Goal: Information Seeking & Learning: Learn about a topic

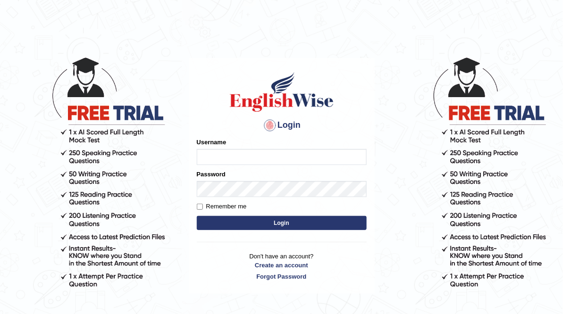
type input "ameerham"
click at [279, 224] on button "Login" at bounding box center [282, 223] width 170 height 14
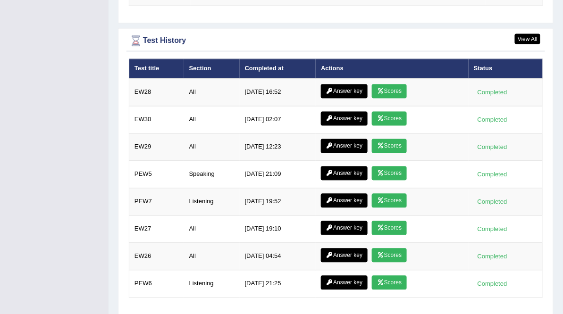
scroll to position [1355, 0]
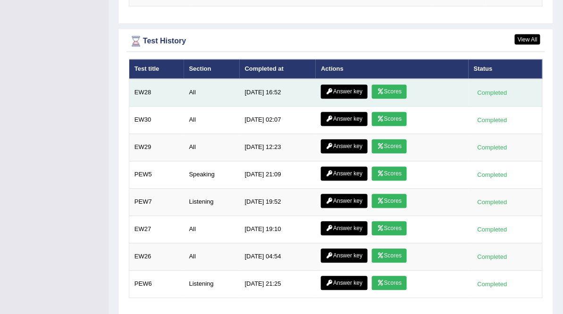
click at [401, 85] on link "Scores" at bounding box center [389, 92] width 35 height 14
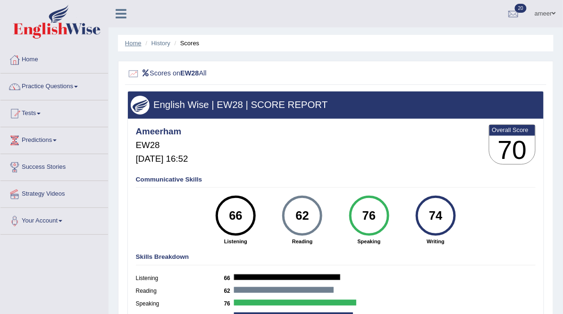
click at [138, 43] on link "Home" at bounding box center [133, 43] width 17 height 7
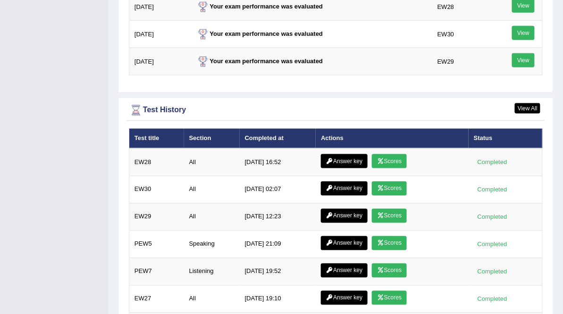
scroll to position [1225, 0]
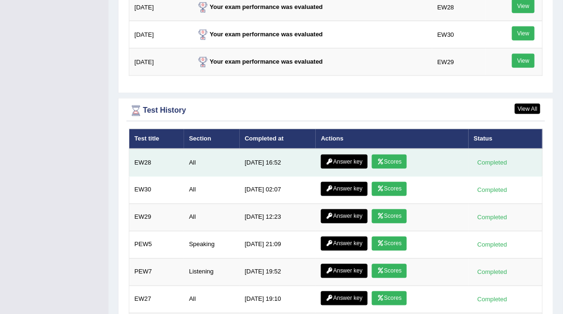
click at [383, 155] on link "Scores" at bounding box center [389, 162] width 35 height 14
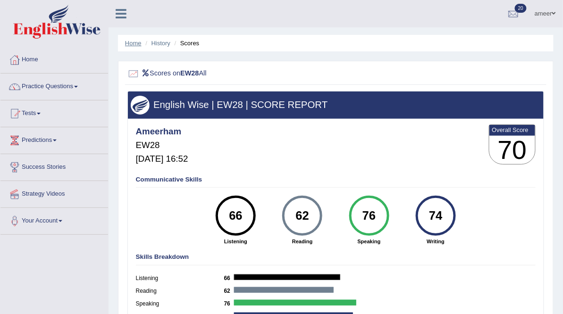
click at [138, 40] on link "Home" at bounding box center [133, 43] width 17 height 7
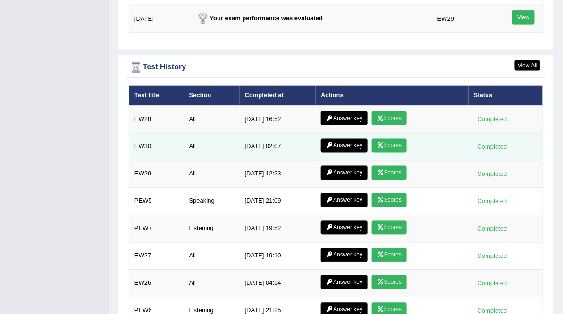
click at [391, 139] on link "Scores" at bounding box center [389, 146] width 35 height 14
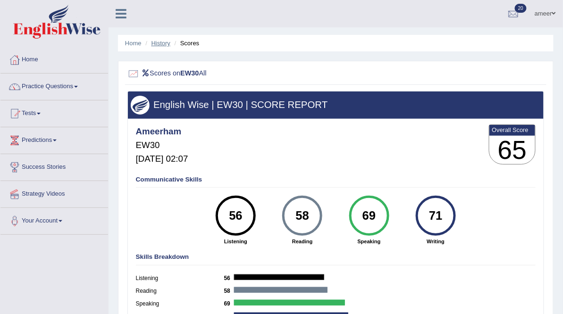
click at [163, 46] on link "History" at bounding box center [160, 43] width 19 height 7
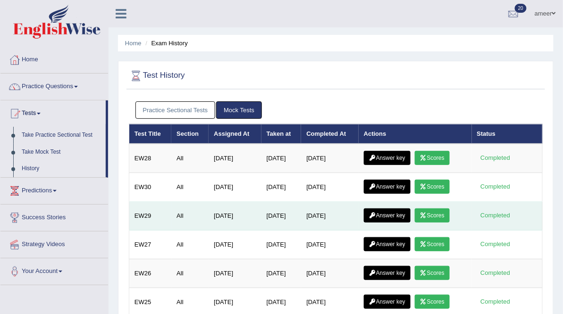
click at [445, 212] on link "Scores" at bounding box center [432, 215] width 35 height 14
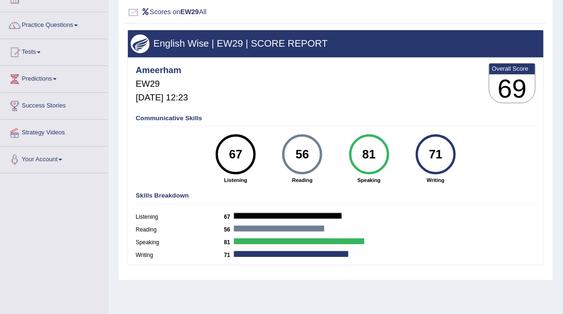
scroll to position [65, 0]
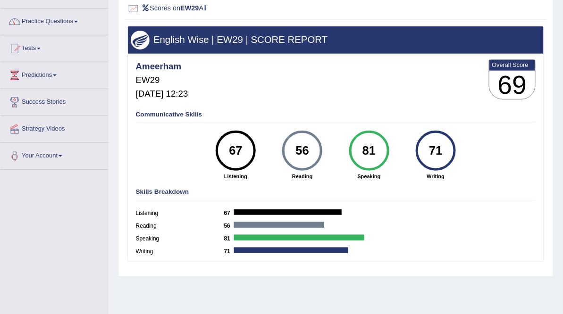
click at [419, 234] on div "Reading 56" at bounding box center [336, 227] width 400 height 13
click at [76, 216] on div "Toggle navigation Home Practice Questions Speaking Practice Read Aloud Repeat S…" at bounding box center [281, 180] width 563 height 491
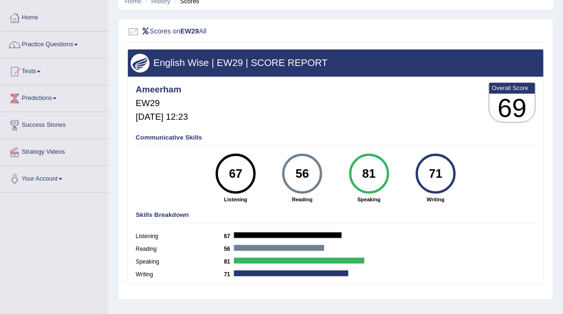
scroll to position [0, 0]
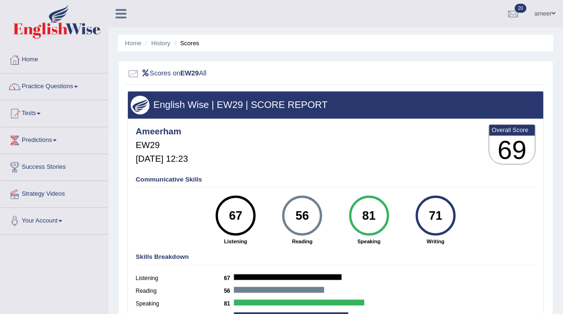
click at [59, 87] on link "Practice Questions" at bounding box center [54, 86] width 108 height 24
click at [59, 84] on link "Practice Questions" at bounding box center [54, 86] width 108 height 24
click at [35, 83] on link "Practice Questions" at bounding box center [54, 86] width 108 height 24
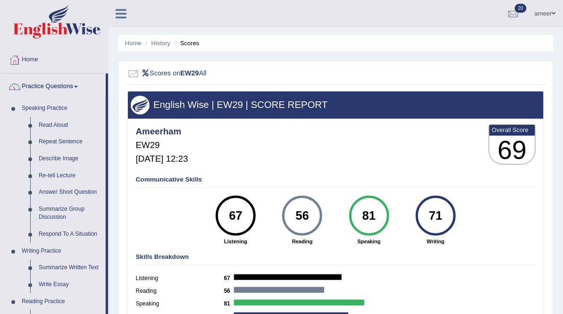
click at [35, 84] on link "Practice Questions" at bounding box center [52, 86] width 105 height 24
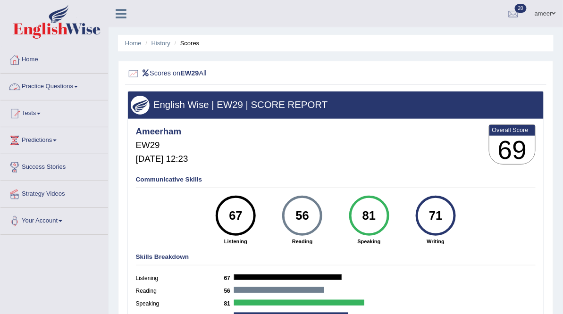
click at [57, 85] on link "Practice Questions" at bounding box center [54, 86] width 108 height 24
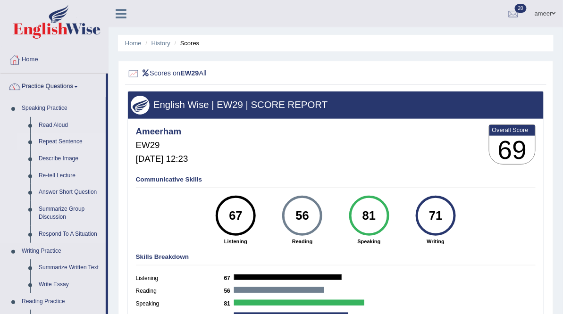
click at [68, 140] on link "Repeat Sentence" at bounding box center [69, 141] width 71 height 17
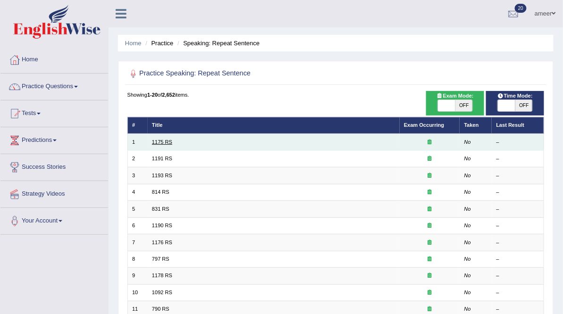
click at [163, 145] on link "1175 RS" at bounding box center [162, 142] width 20 height 6
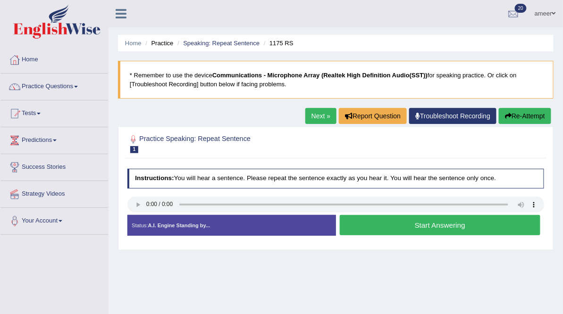
click at [416, 235] on button "Start Answering" at bounding box center [440, 225] width 200 height 20
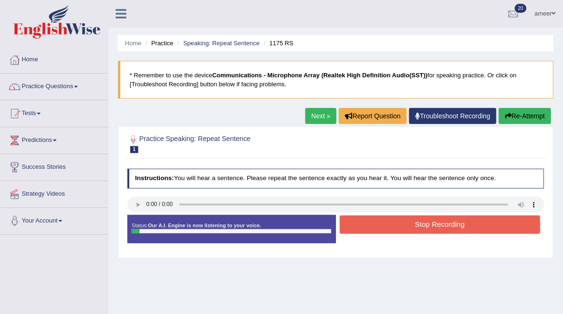
click at [416, 234] on button "Stop Recording" at bounding box center [440, 225] width 200 height 18
